Goal: Check status: Check status

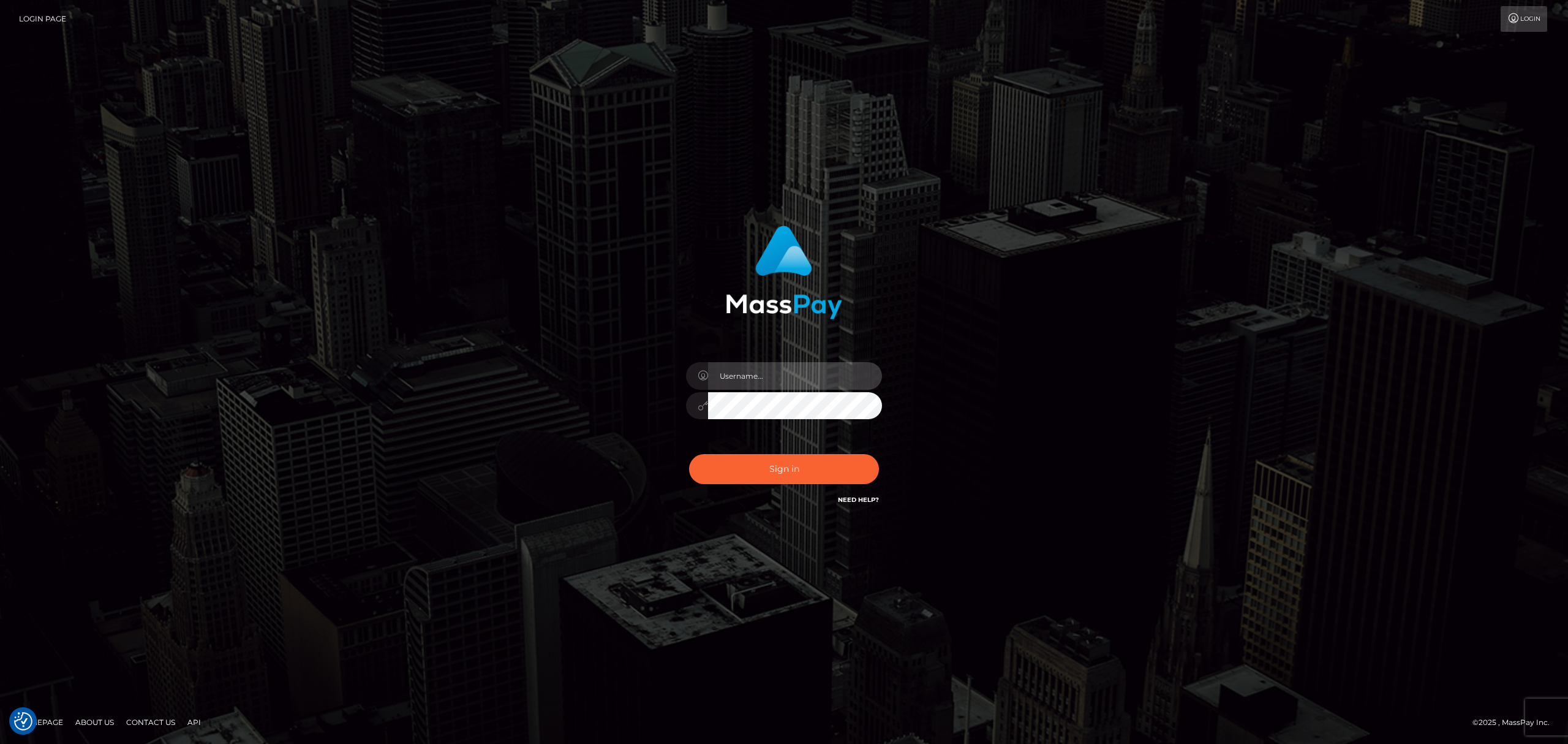
drag, startPoint x: 782, startPoint y: 370, endPoint x: 792, endPoint y: 383, distance: 16.4
click at [782, 370] on input "text" at bounding box center [795, 376] width 174 height 27
type input "Eric"
click at [784, 471] on button "Sign in" at bounding box center [784, 468] width 190 height 30
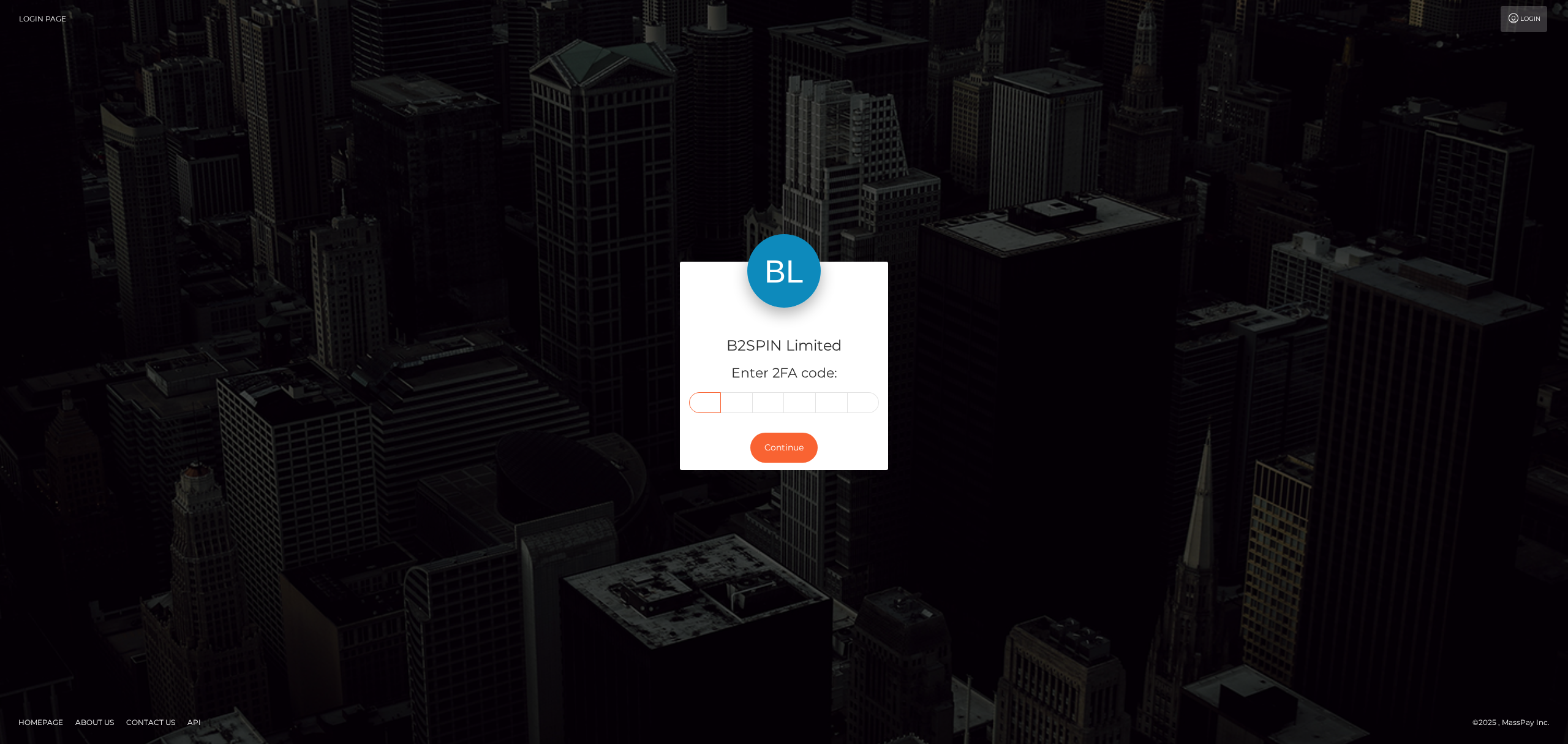
click at [696, 400] on input "text" at bounding box center [704, 403] width 32 height 21
paste input "2"
type input "2"
type input "1"
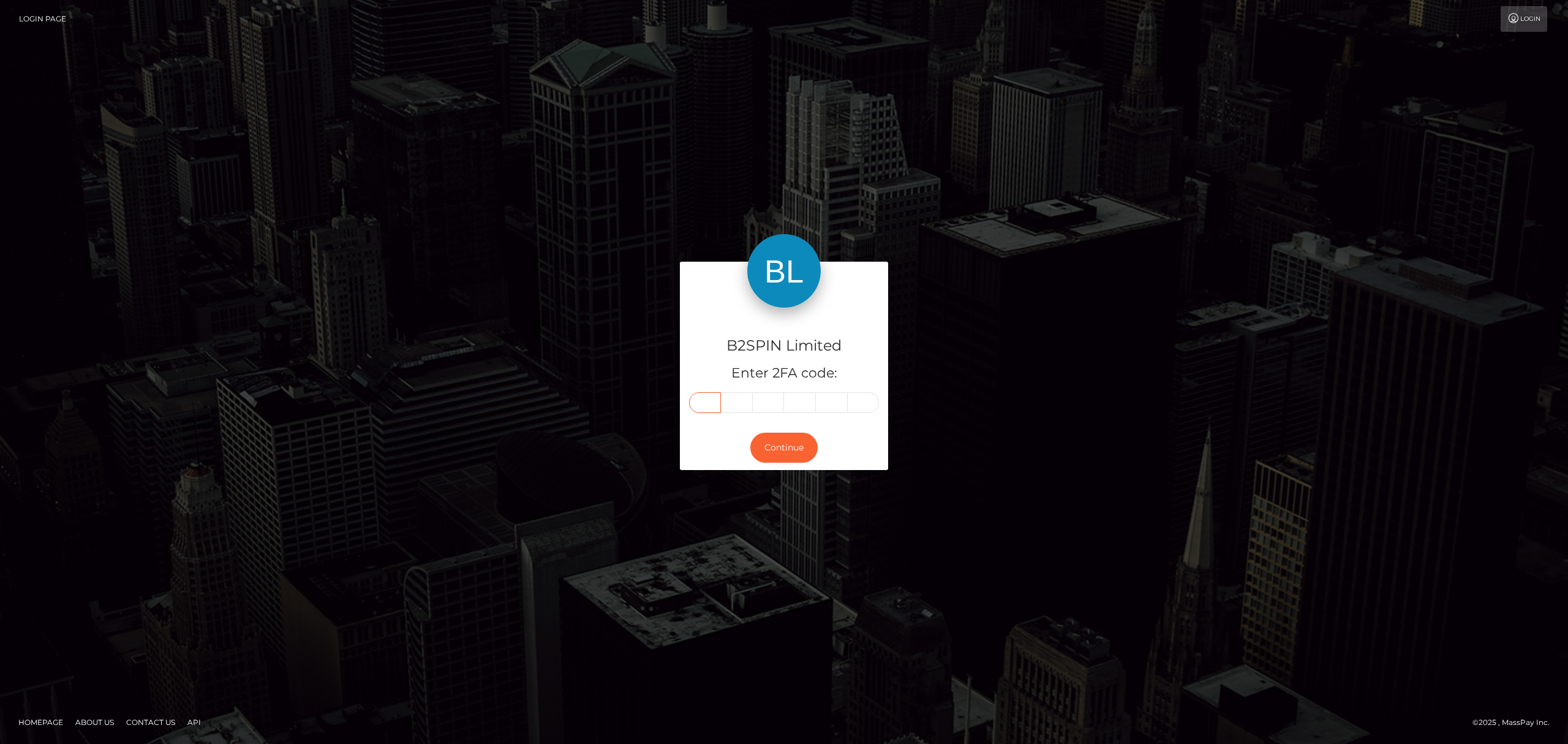
type input "6"
type input "5"
type input "7"
click at [782, 442] on button "Continue" at bounding box center [784, 447] width 67 height 30
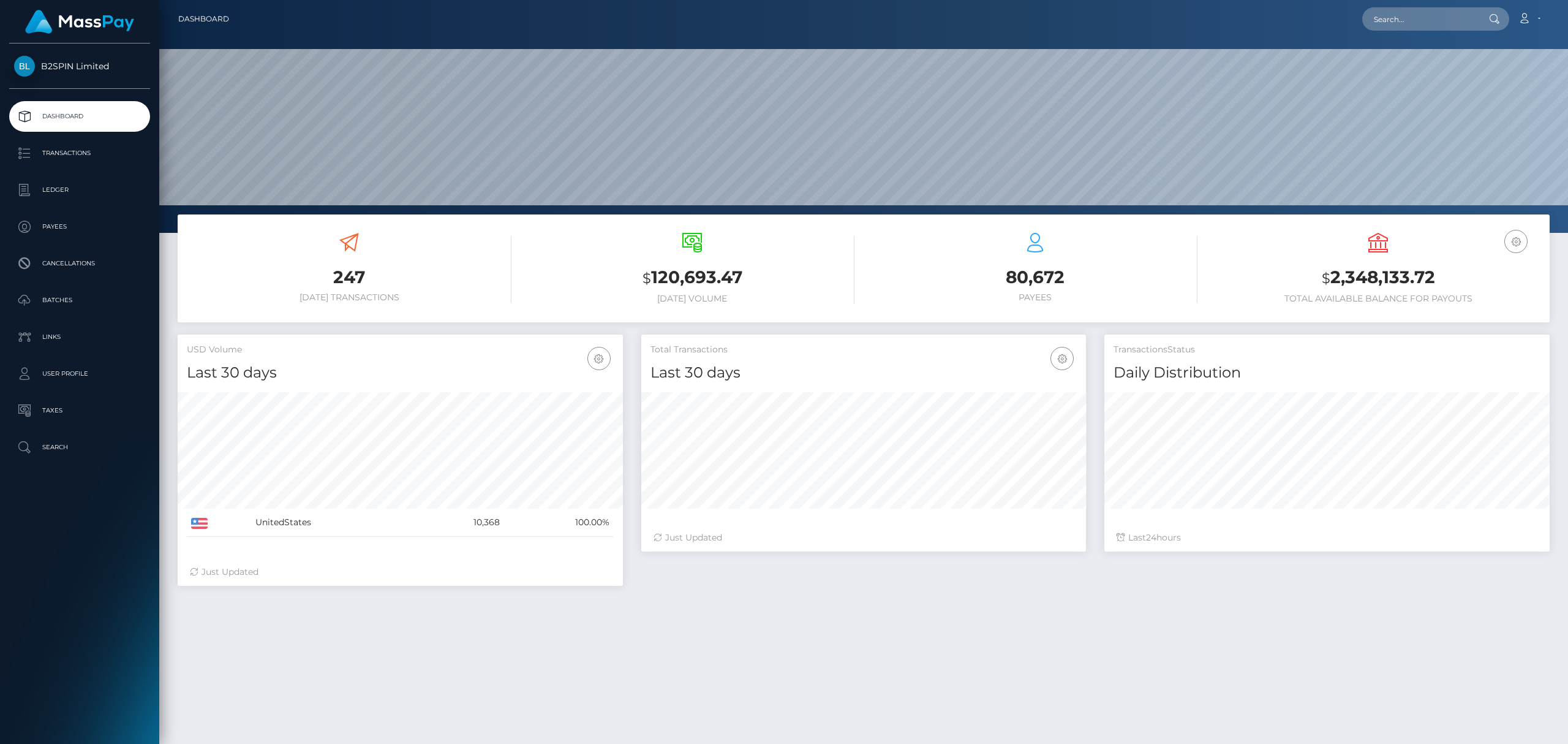
scroll to position [217, 445]
drag, startPoint x: 1436, startPoint y: 274, endPoint x: 1329, endPoint y: 285, distance: 107.6
click at [1329, 285] on h3 "$ 2,348,133.72" at bounding box center [1378, 277] width 324 height 25
copy h3 "2,348,133.72"
click at [1482, 283] on h3 "$ 2,348,133.72" at bounding box center [1378, 277] width 324 height 25
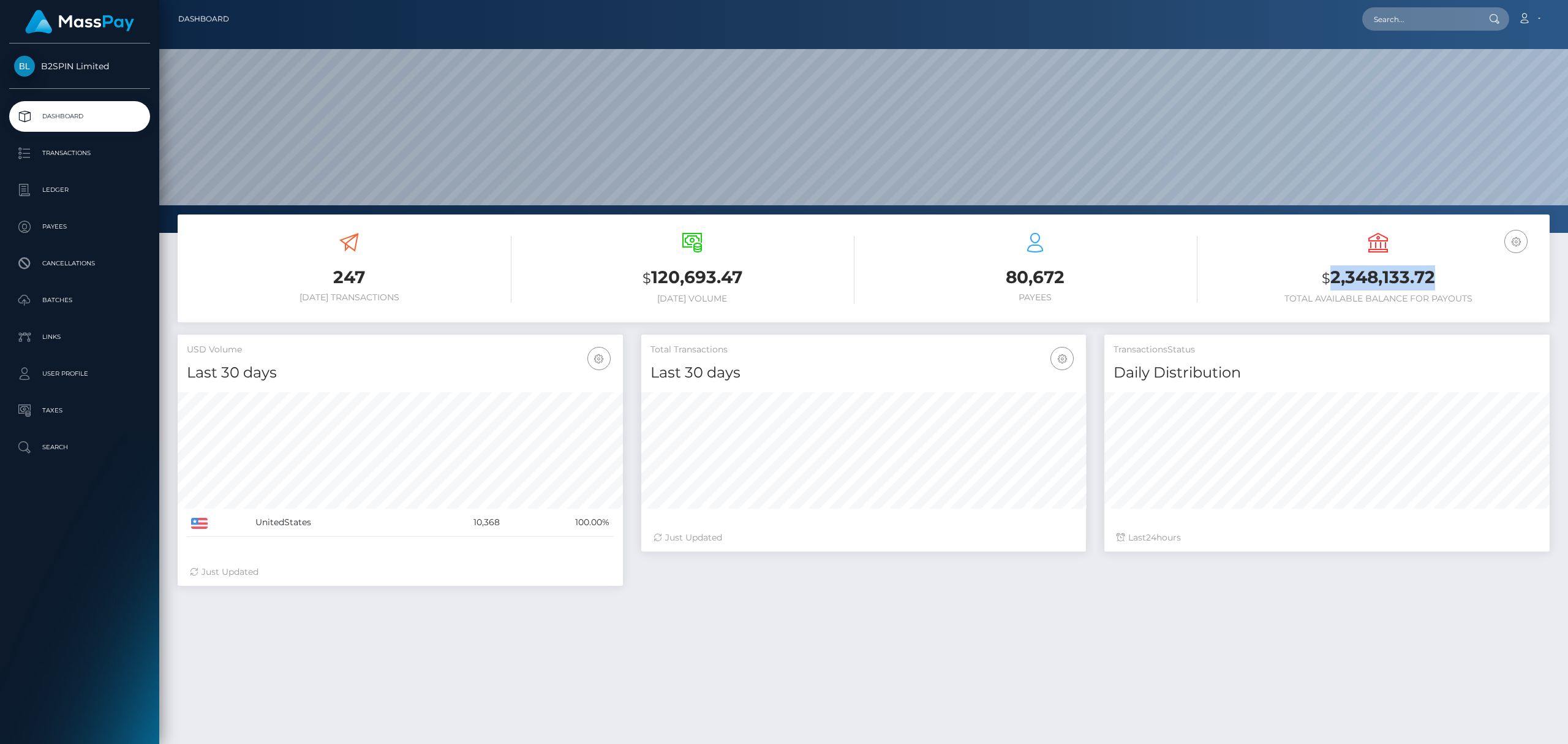
drag, startPoint x: 1452, startPoint y: 280, endPoint x: 1329, endPoint y: 277, distance: 123.0
click at [1329, 277] on h3 "$ 2,348,133.72" at bounding box center [1378, 277] width 324 height 25
copy h3 "2,348,133.72"
